Goal: Use online tool/utility: Utilize a website feature to perform a specific function

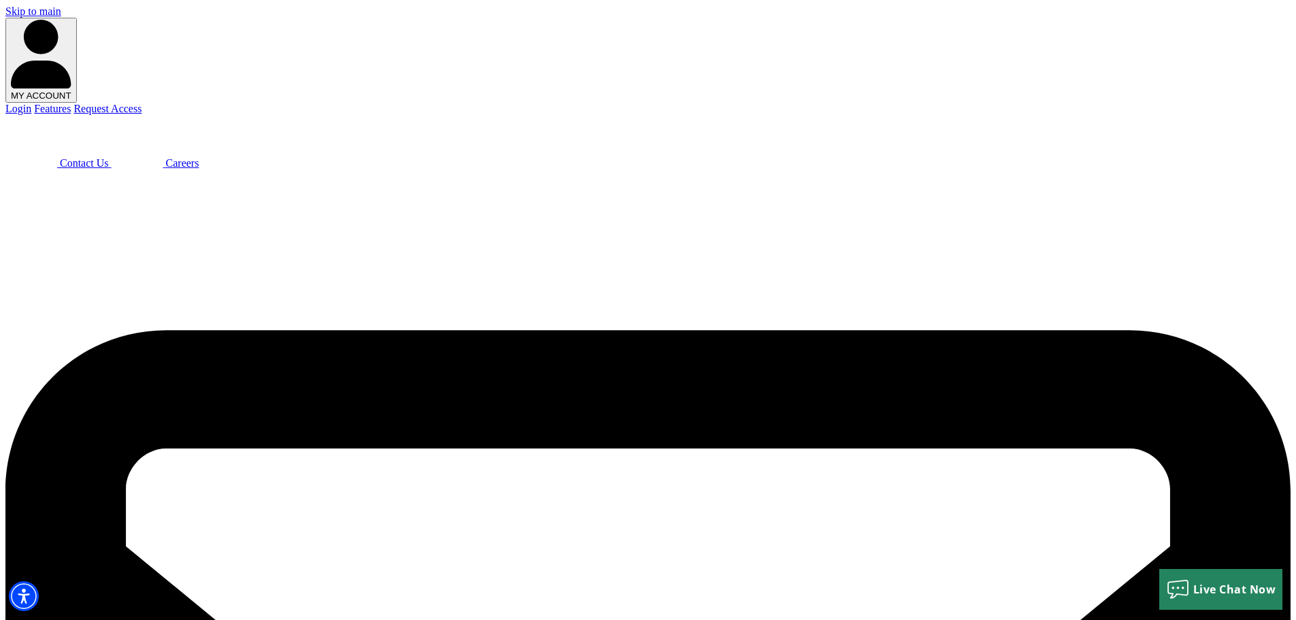
select select "6"
type input "$200,000"
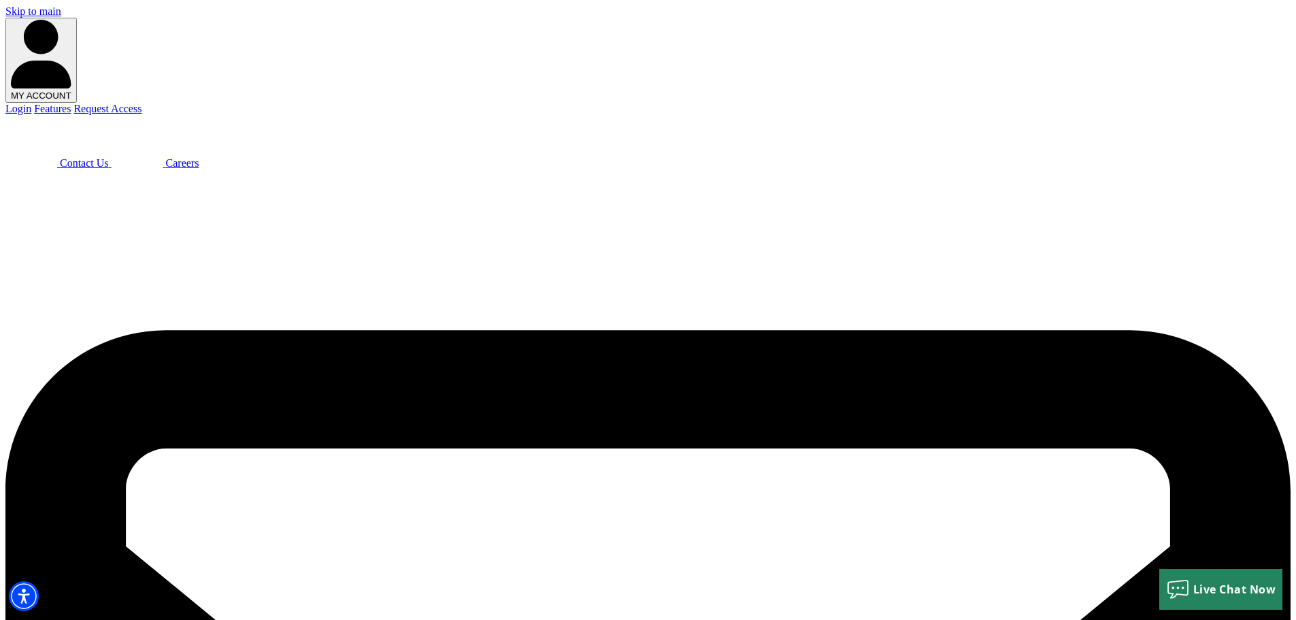
select select "60"
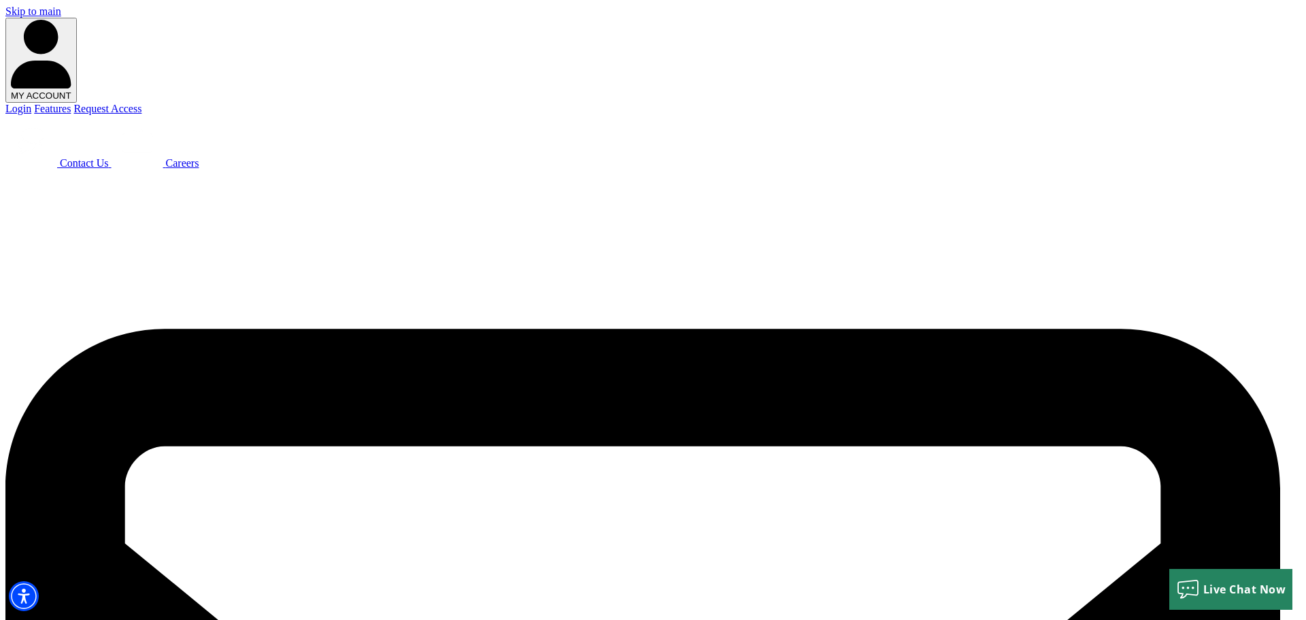
type input "$900"
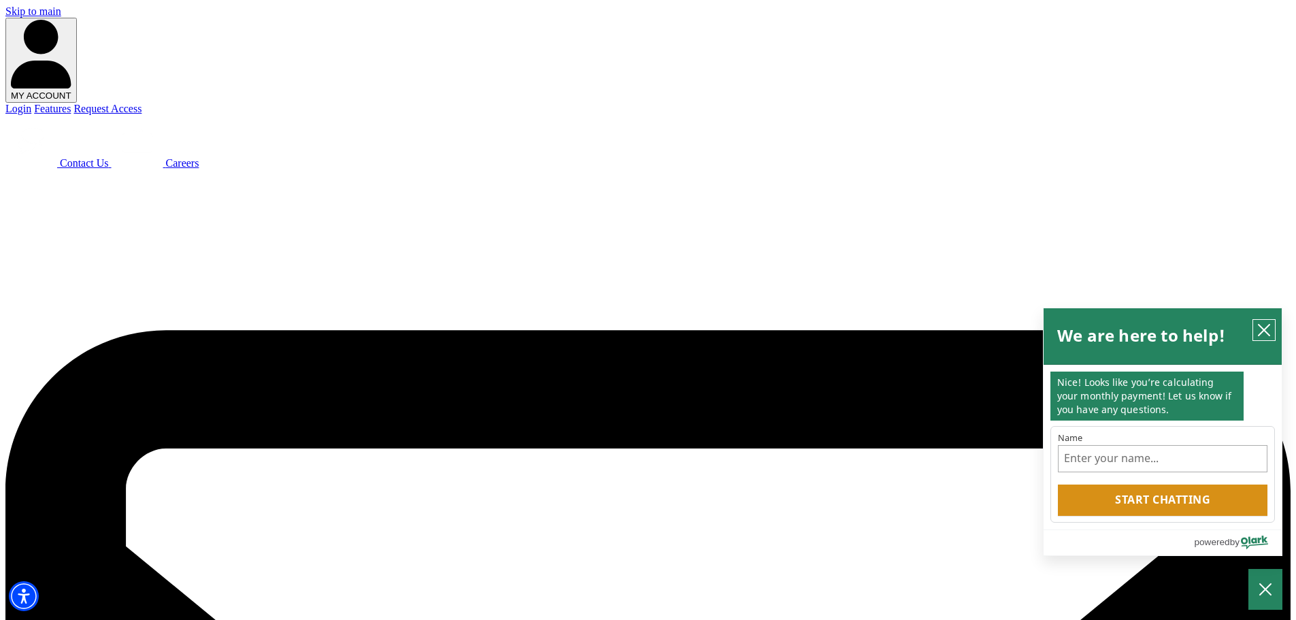
click at [1269, 328] on icon "close chatbox" at bounding box center [1264, 330] width 14 height 14
